Goal: Find specific page/section: Find specific page/section

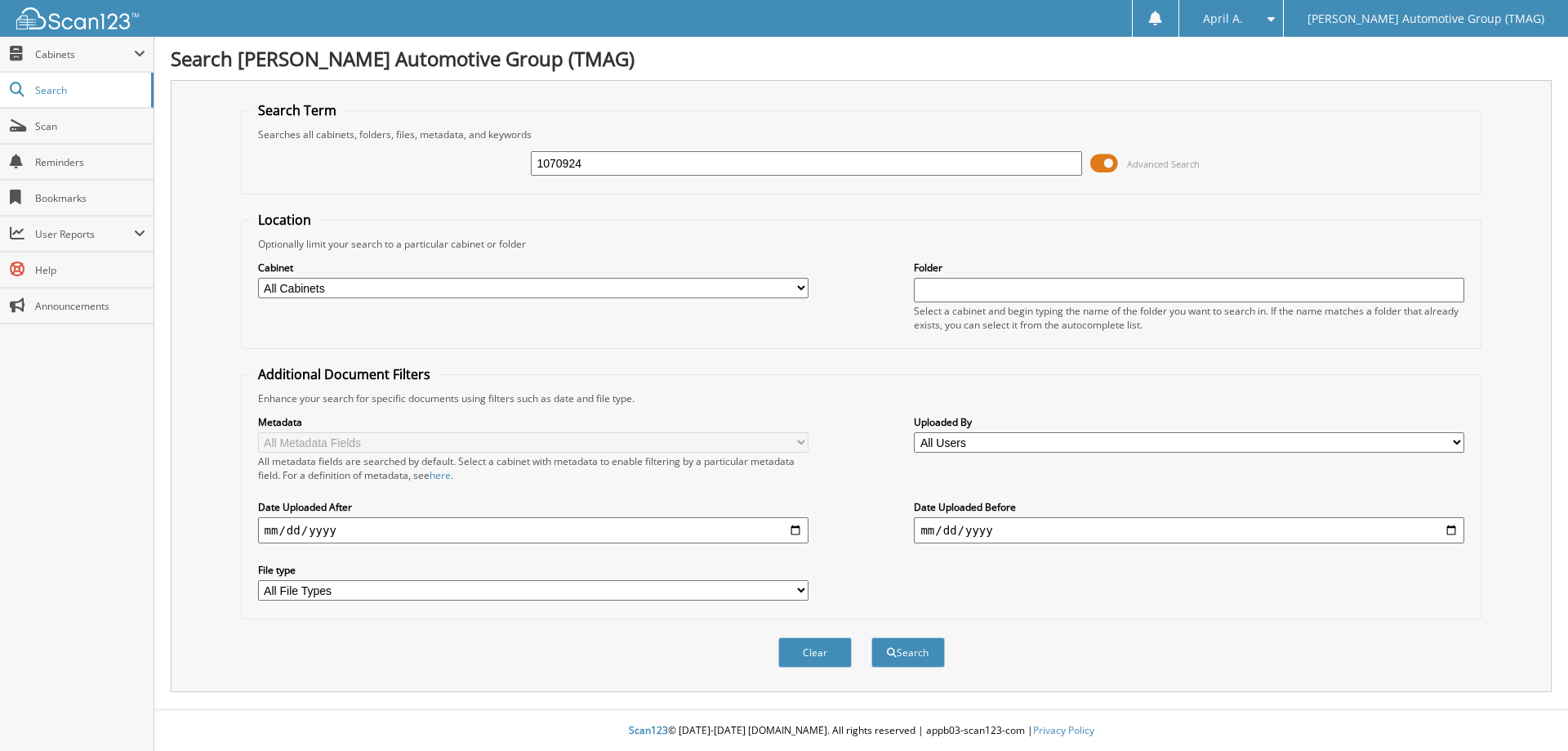
type input "1070924"
click at [871, 637] on button "Search" at bounding box center [908, 652] width 74 height 30
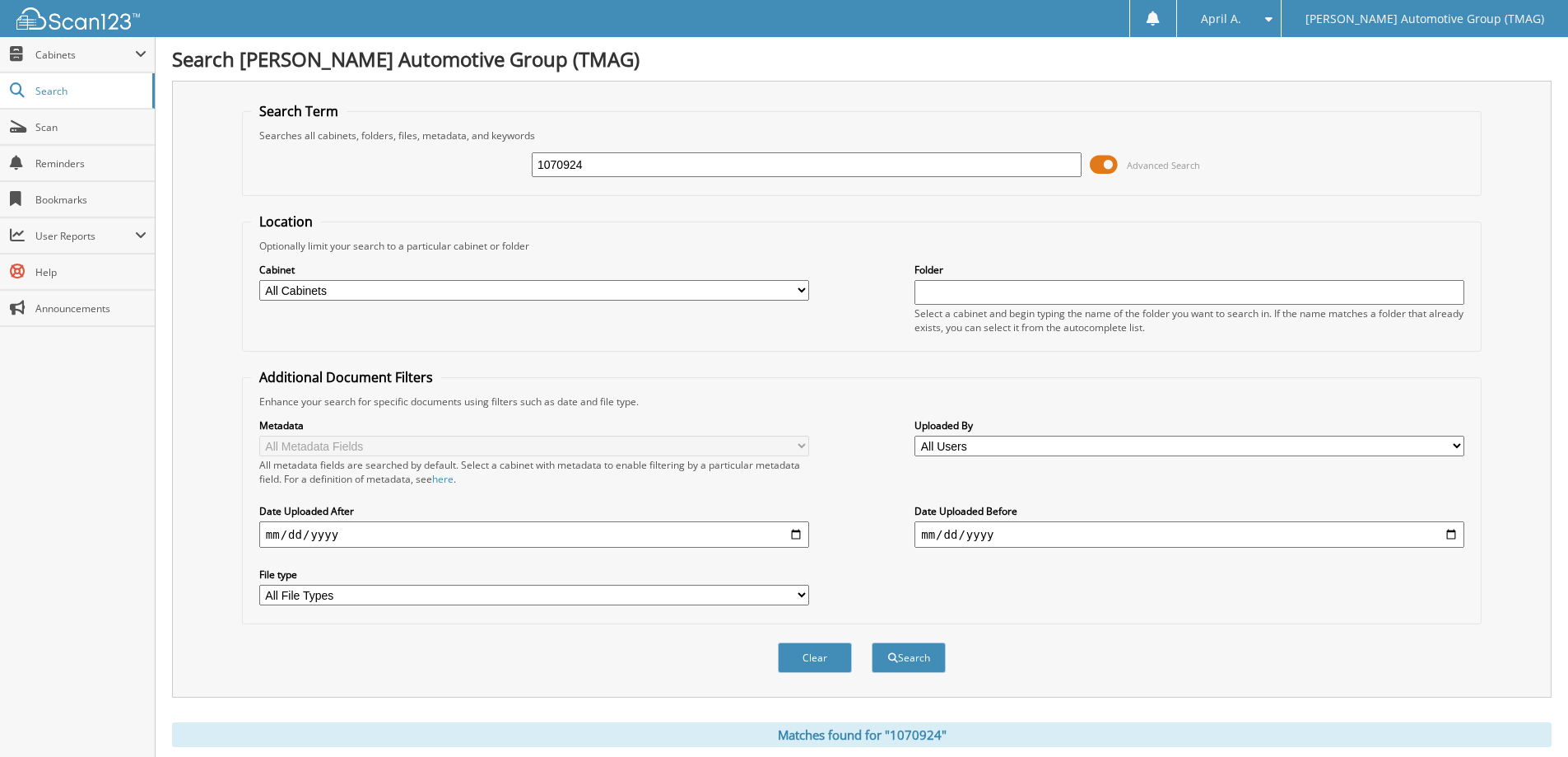
scroll to position [279, 0]
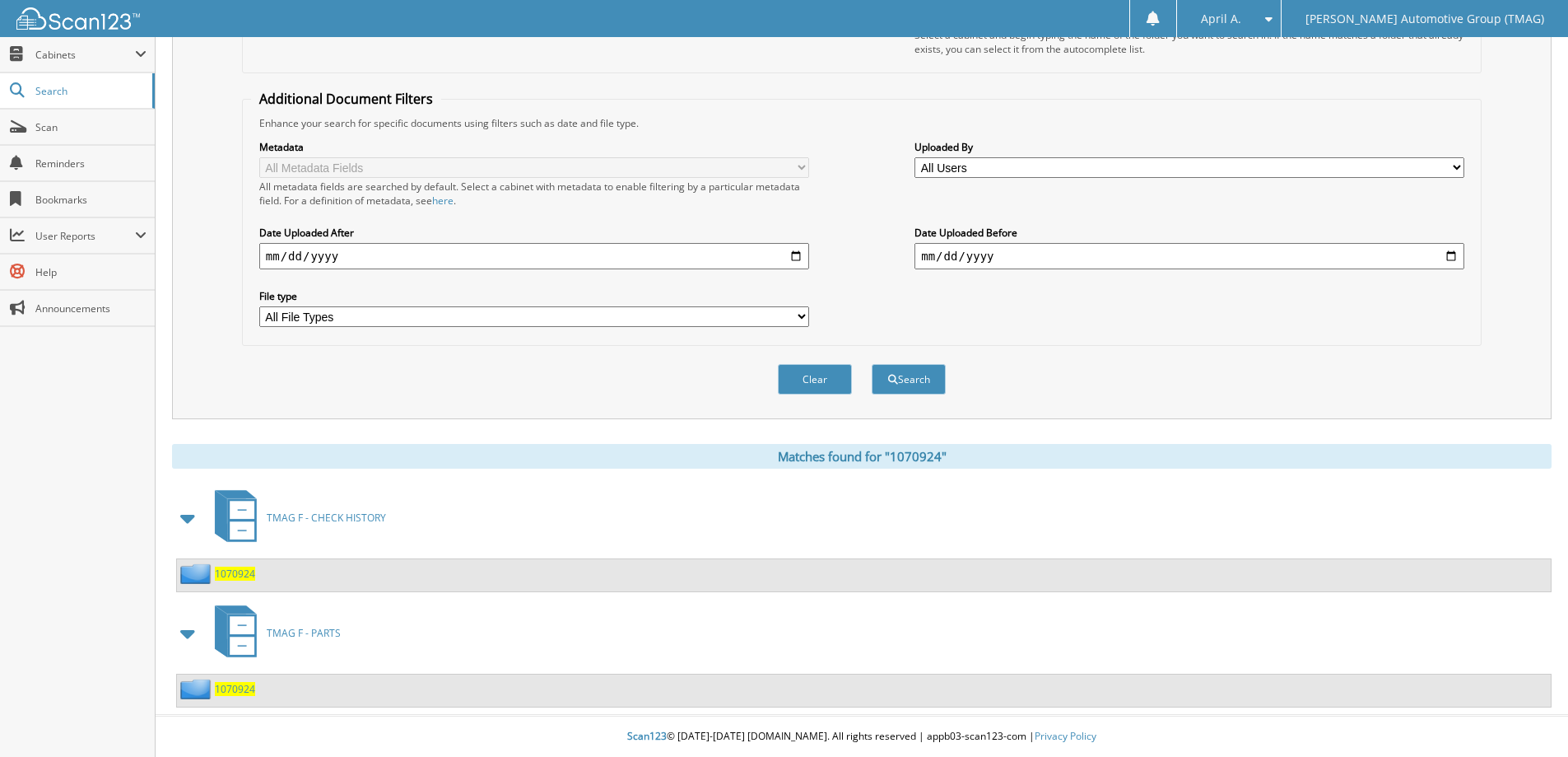
click at [238, 566] on span "1070924" at bounding box center [235, 573] width 40 height 14
